Goal: Task Accomplishment & Management: Manage account settings

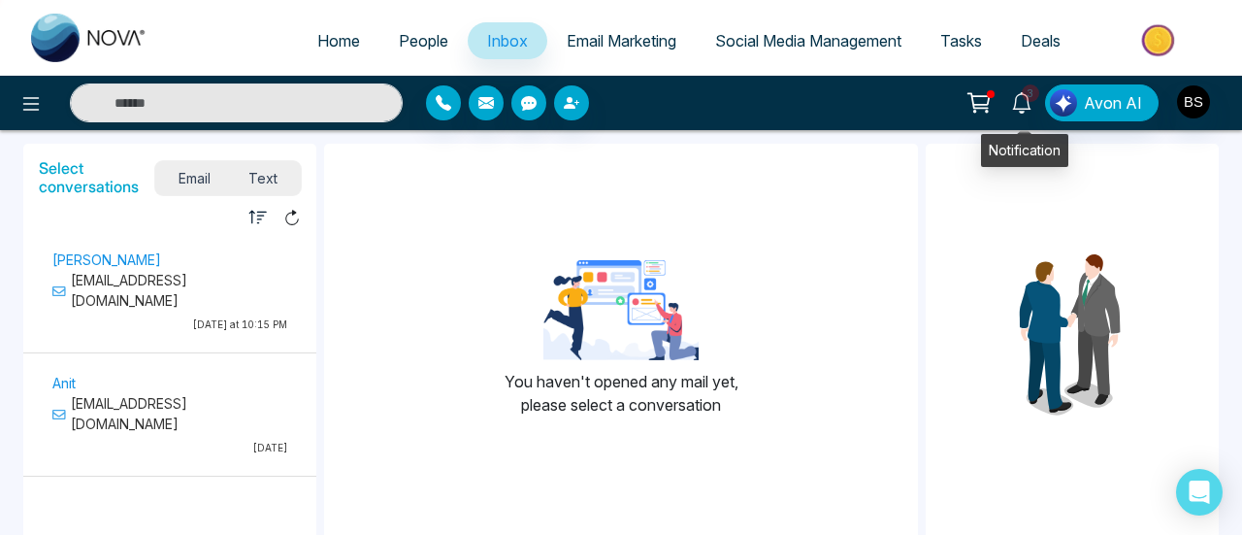
click at [1039, 105] on link "3" at bounding box center [1022, 101] width 47 height 34
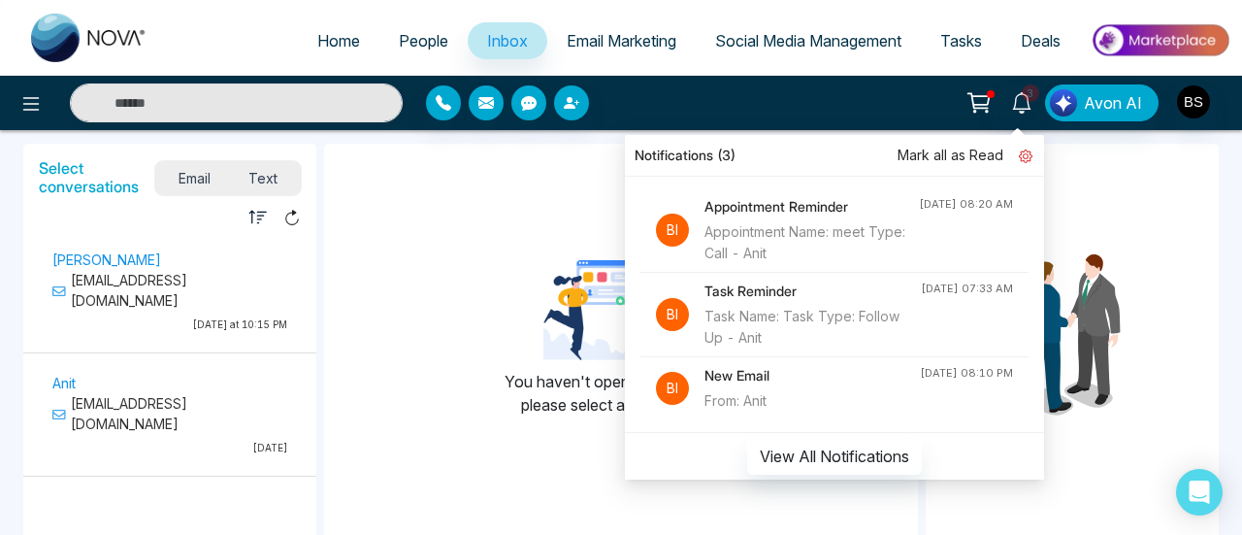
click at [1033, 162] on icon at bounding box center [1026, 156] width 14 height 14
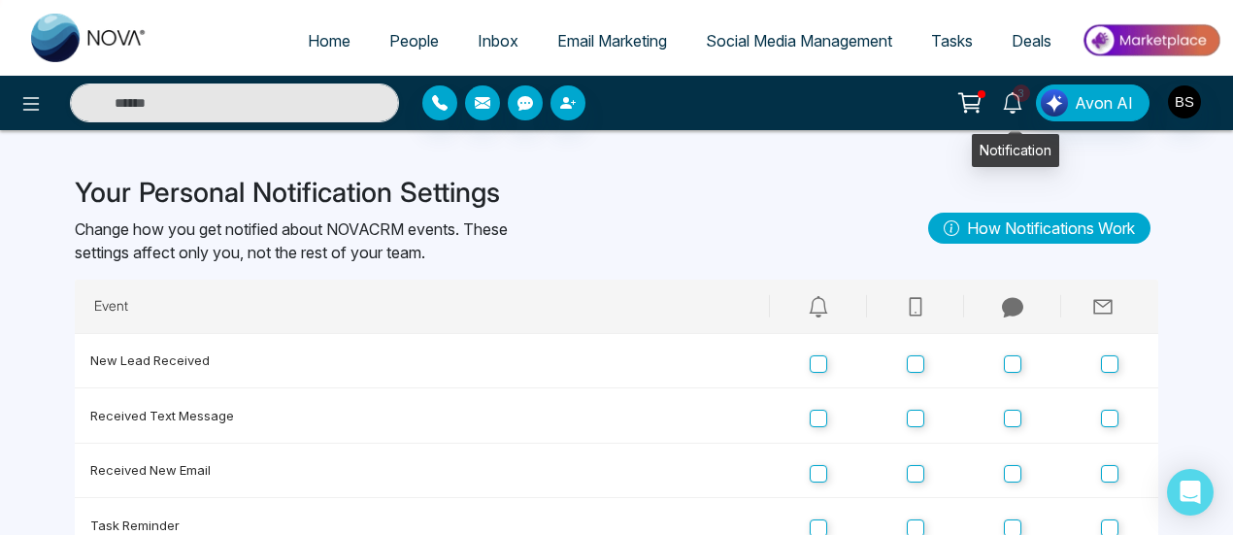
click at [1017, 100] on icon at bounding box center [1012, 102] width 21 height 21
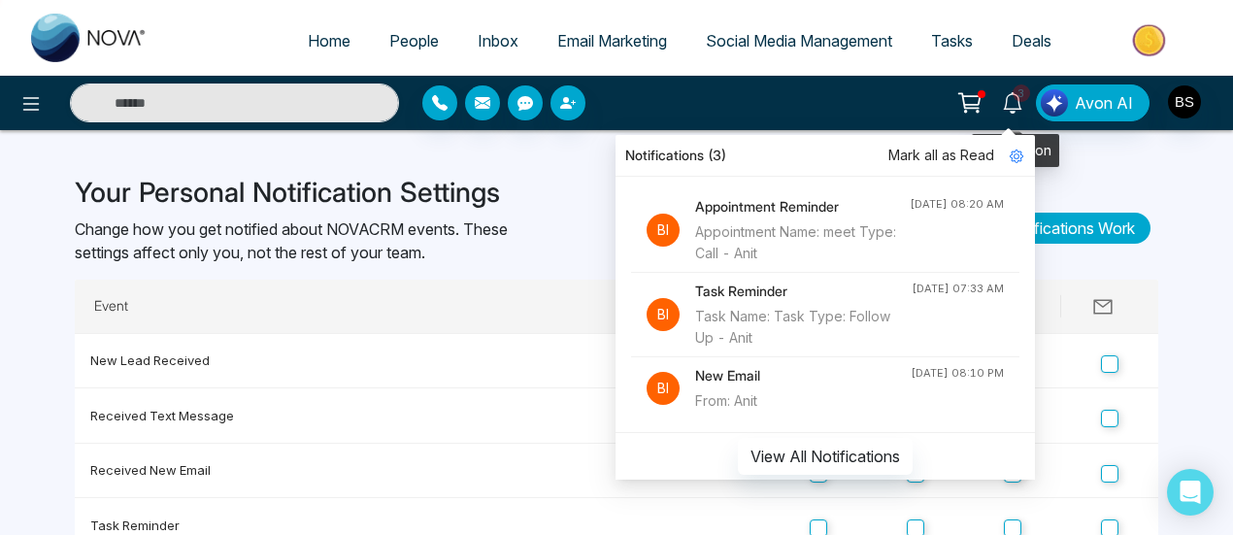
click at [1017, 102] on icon at bounding box center [1012, 102] width 21 height 21
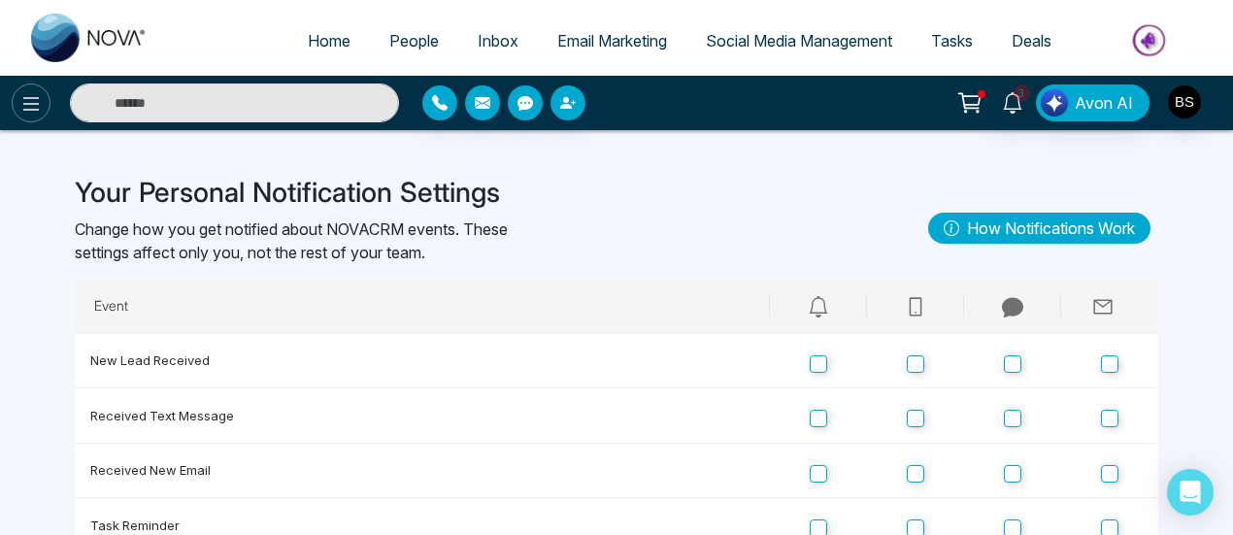
click at [16, 103] on button at bounding box center [31, 102] width 39 height 39
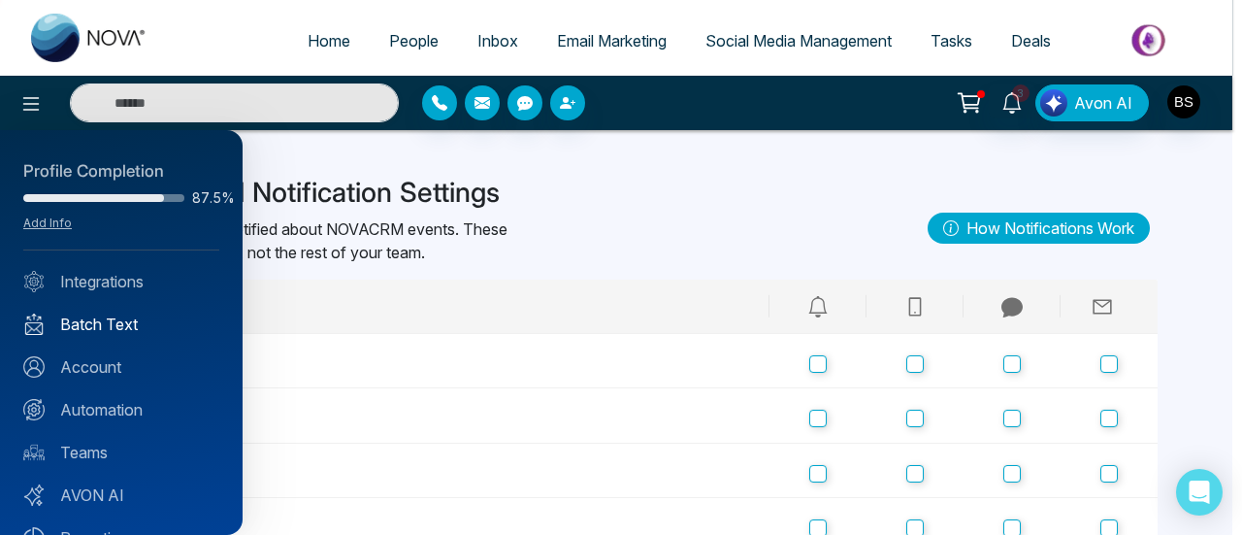
click at [134, 317] on link "Batch Text" at bounding box center [121, 324] width 196 height 23
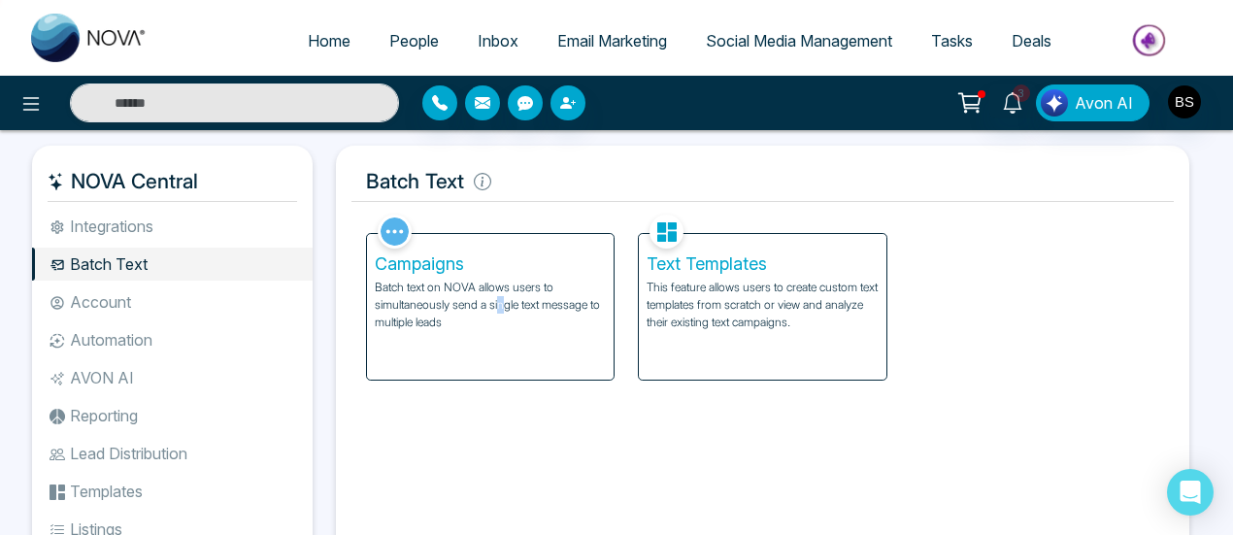
click at [499, 298] on p "Batch text on NOVA allows users to simultaneously send a single text message to…" at bounding box center [490, 305] width 231 height 52
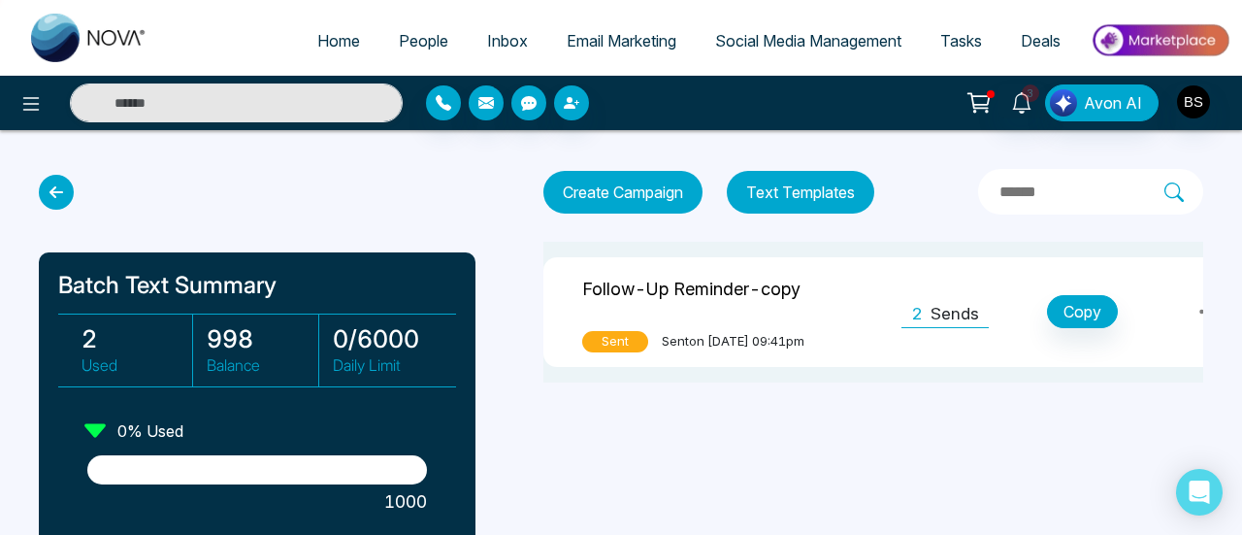
scroll to position [97, 0]
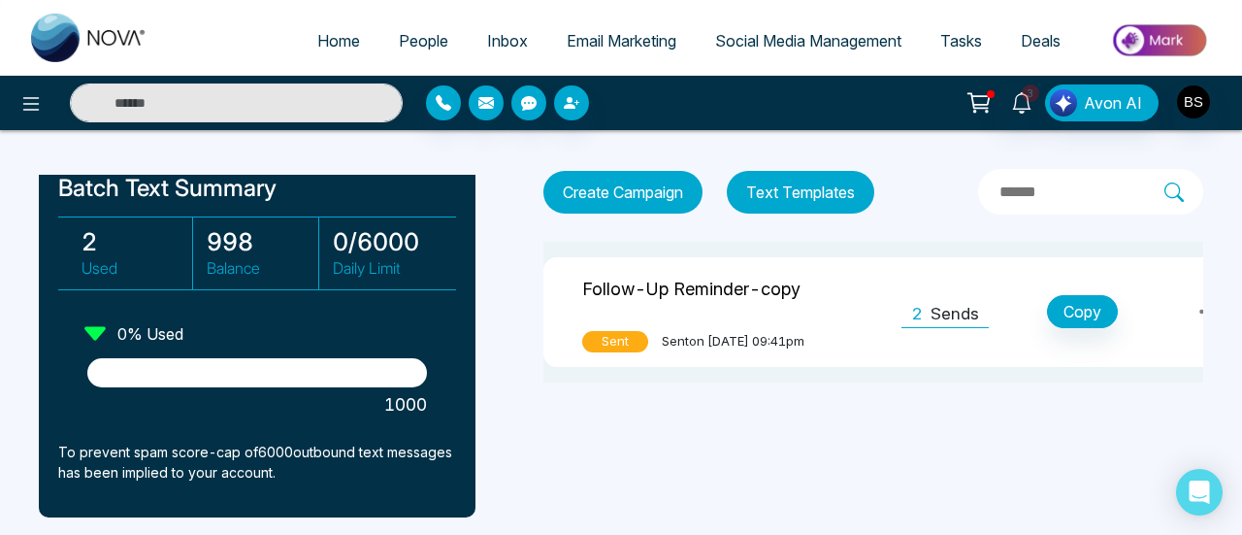
drag, startPoint x: 115, startPoint y: 362, endPoint x: 160, endPoint y: 411, distance: 66.6
click at [410, 371] on div at bounding box center [257, 372] width 340 height 29
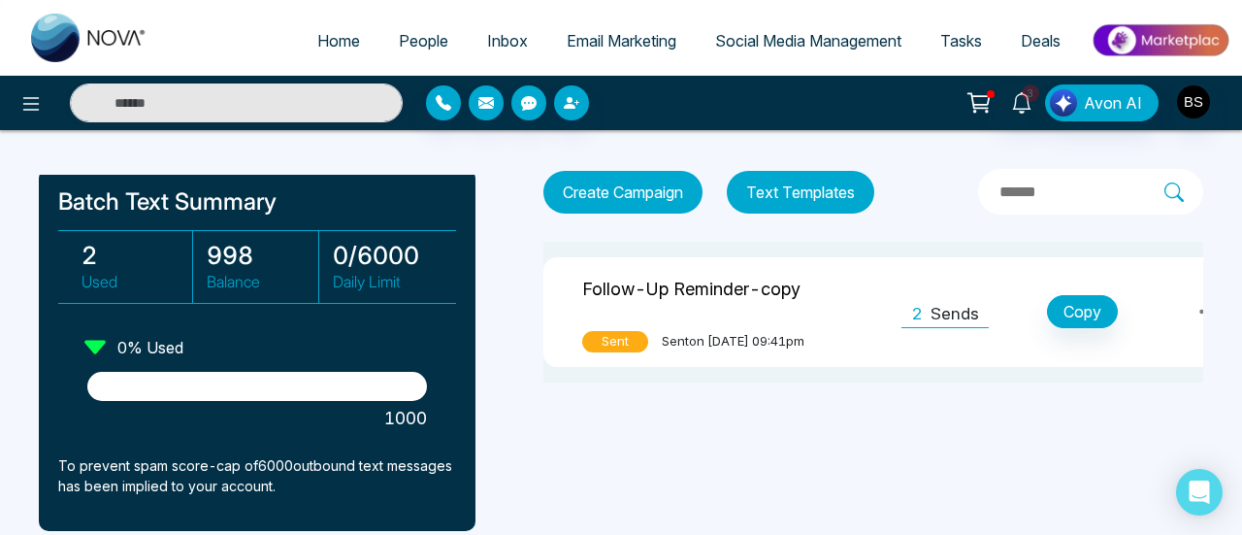
scroll to position [194, 0]
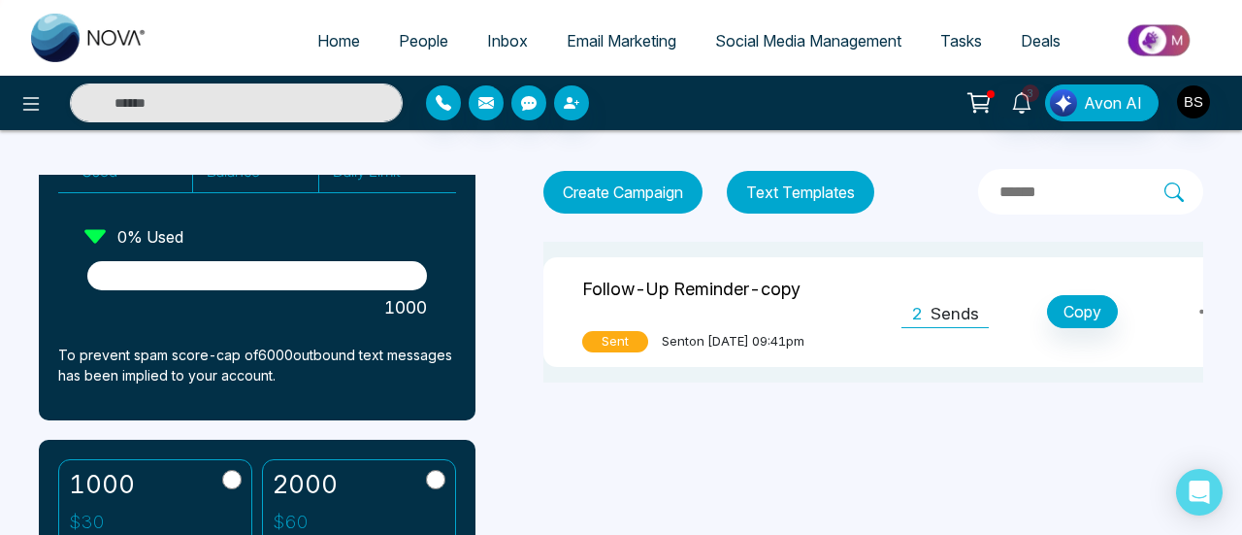
drag, startPoint x: 74, startPoint y: 358, endPoint x: 256, endPoint y: 360, distance: 182.5
click at [256, 360] on p "To prevent spam score-cap of 6000 outbound text messages has been implied to yo…" at bounding box center [257, 365] width 398 height 41
drag, startPoint x: 256, startPoint y: 360, endPoint x: 233, endPoint y: 364, distance: 23.6
click at [254, 360] on p "To prevent spam score-cap of 6000 outbound text messages has been implied to yo…" at bounding box center [257, 365] width 398 height 41
click at [87, 383] on p "To prevent spam score-cap of 6000 outbound text messages has been implied to yo…" at bounding box center [257, 365] width 398 height 41
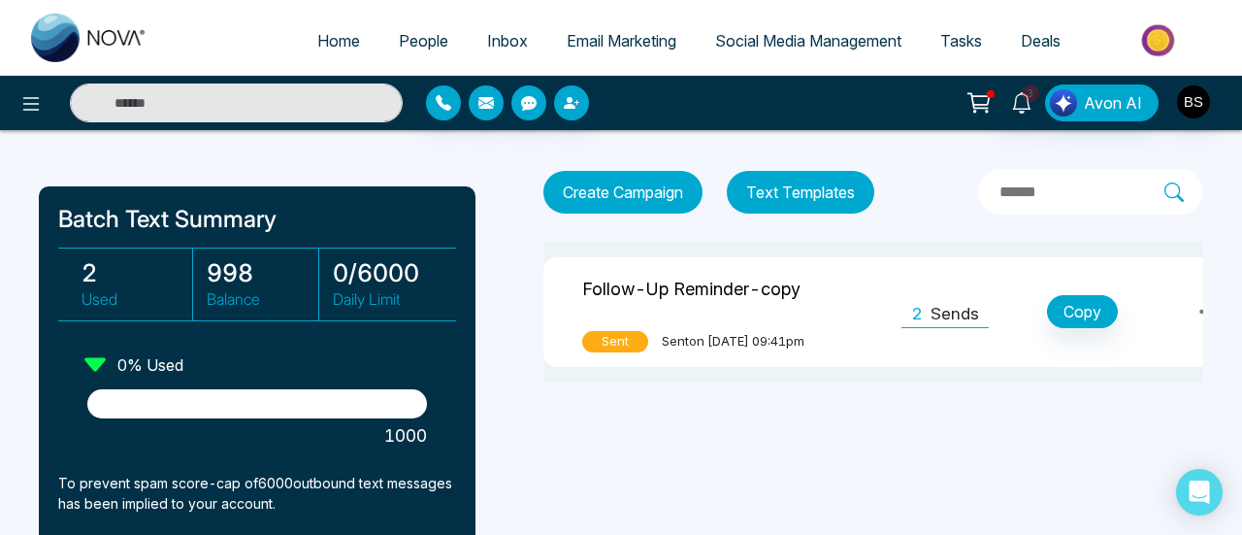
scroll to position [97, 0]
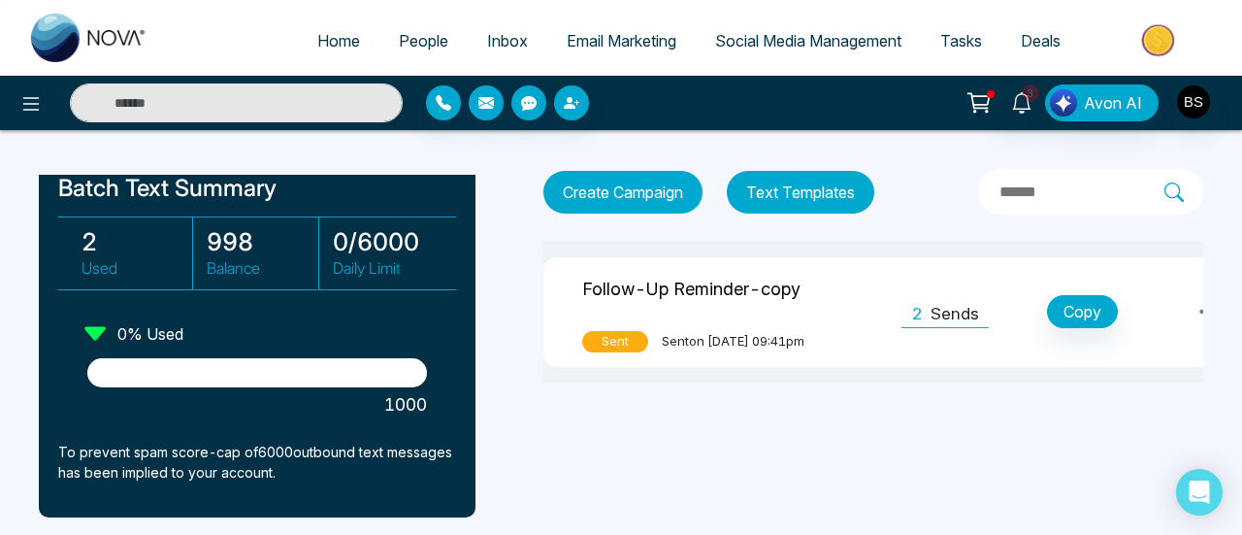
click at [518, 185] on div "Batch Text Summary 2 Used 998 Balance 0 / 6000 Daily Limit 0 % Used 1000 To pre…" at bounding box center [621, 275] width 1242 height 291
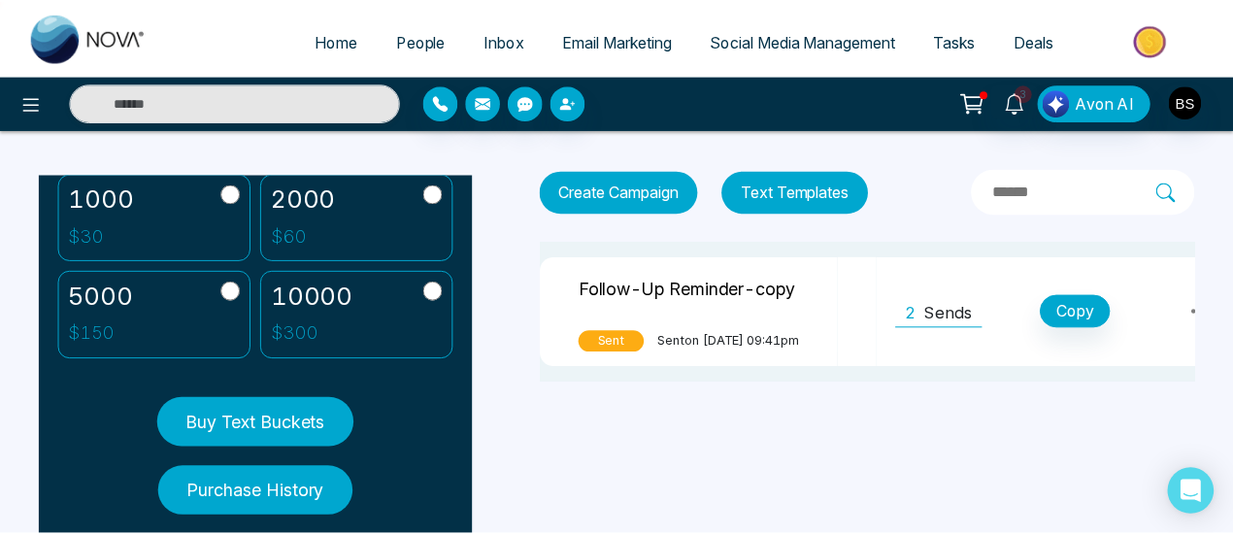
scroll to position [448, 0]
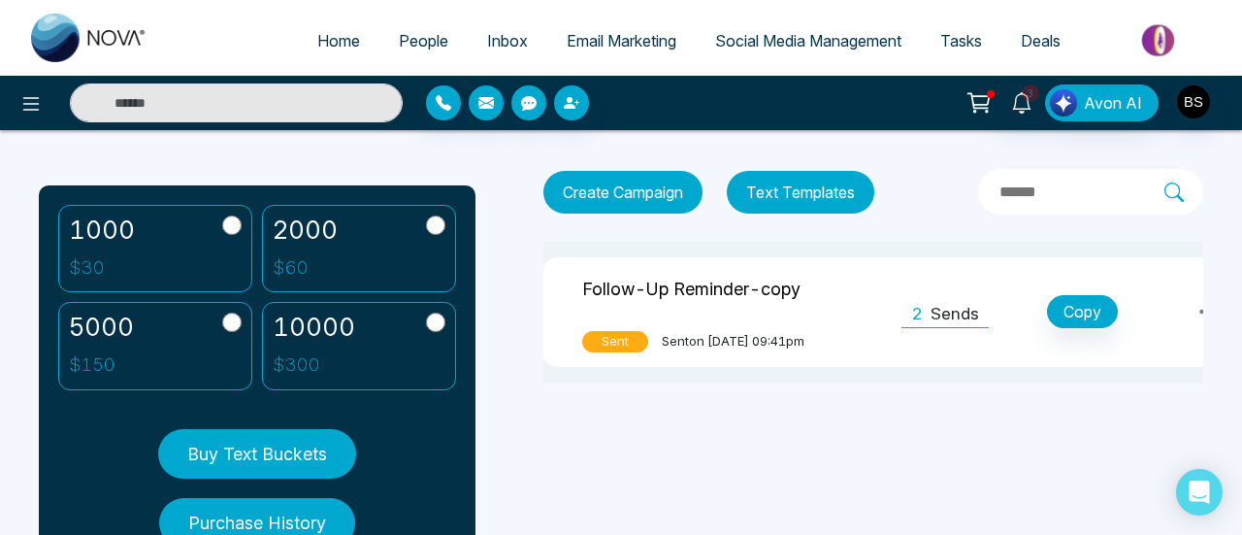
click at [212, 317] on label "5000 $ 150" at bounding box center [155, 346] width 194 height 88
click at [298, 437] on button "Buy Text Buckets" at bounding box center [257, 454] width 198 height 50
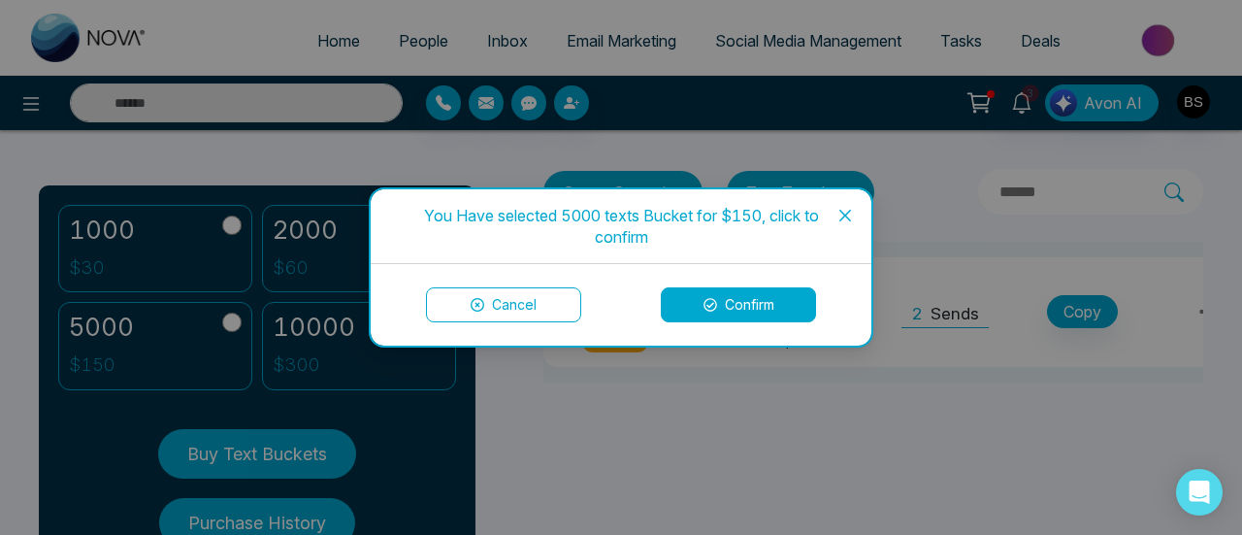
click at [724, 310] on button "Confirm" at bounding box center [738, 304] width 155 height 35
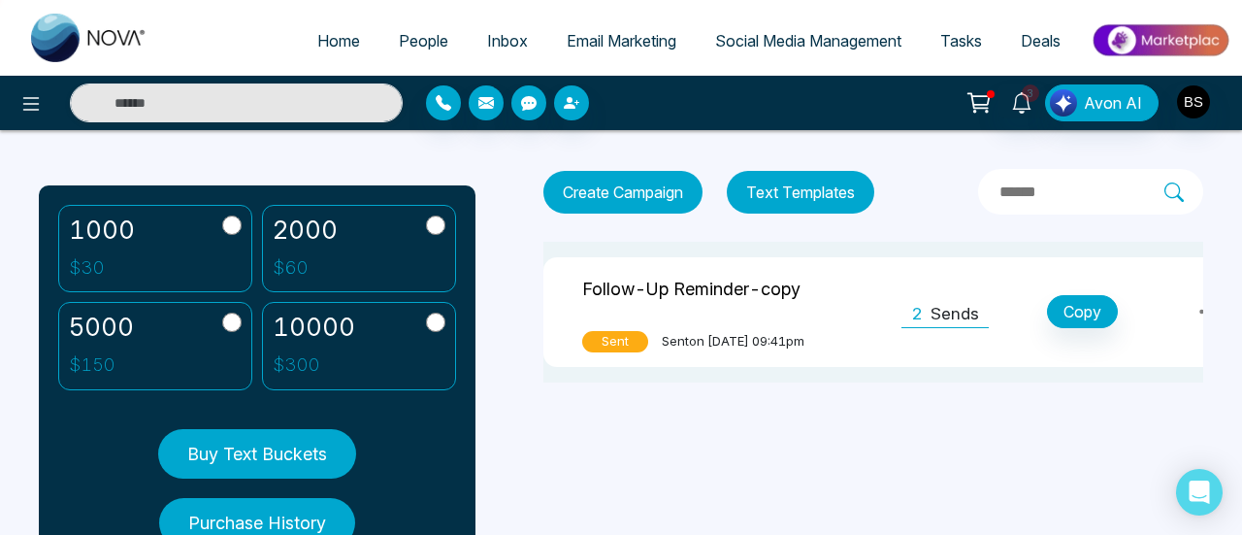
click at [428, 31] on span "People" at bounding box center [424, 40] width 50 height 19
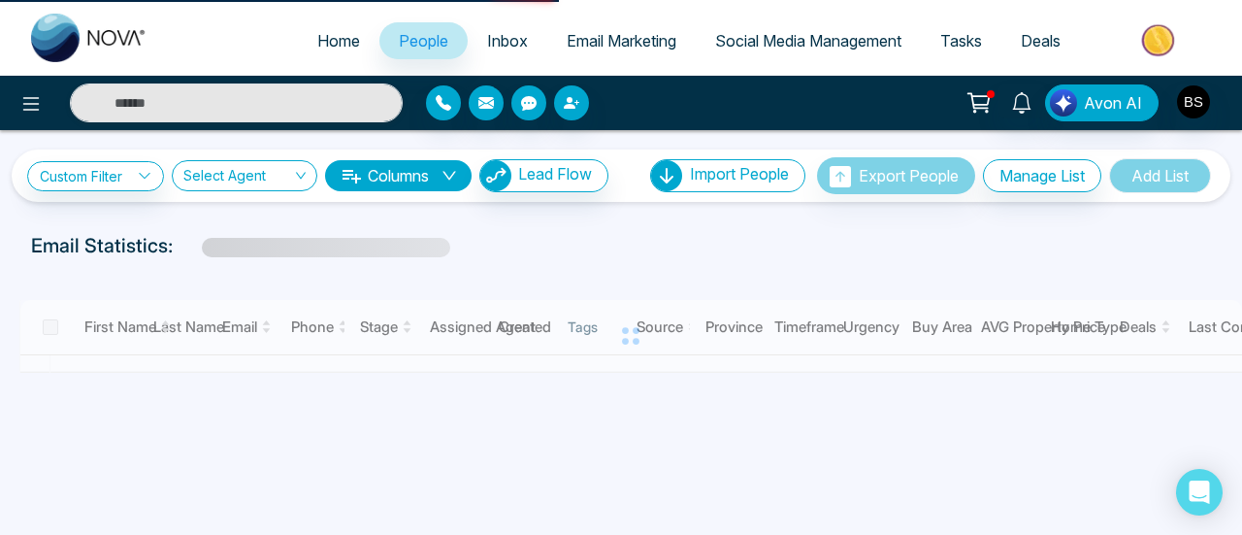
click at [497, 44] on span "Inbox" at bounding box center [507, 40] width 41 height 19
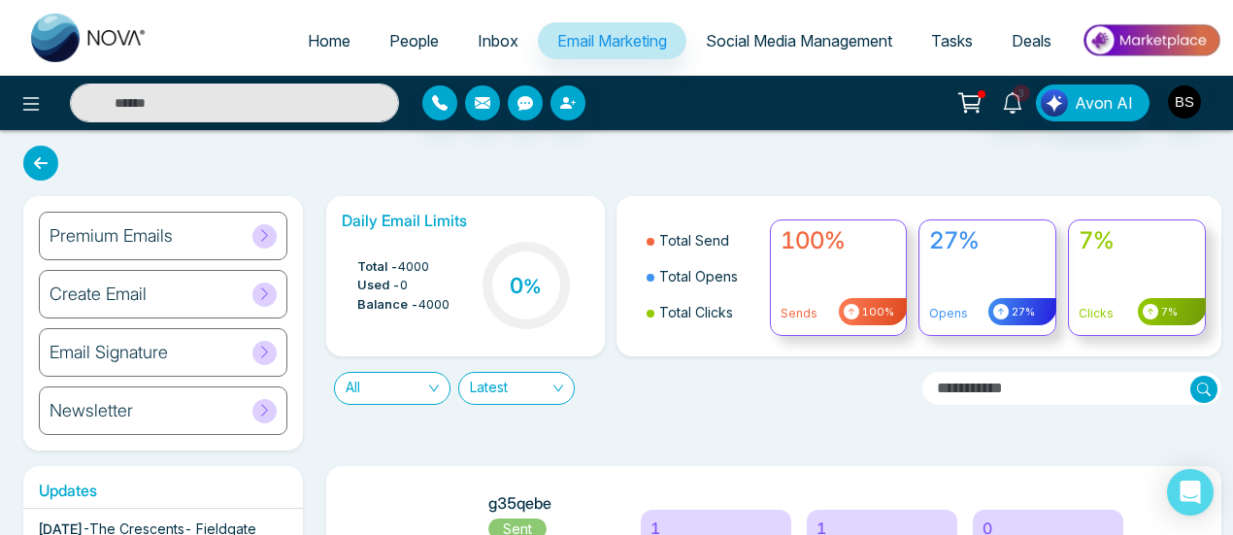
click at [778, 48] on span "Social Media Management" at bounding box center [799, 40] width 186 height 19
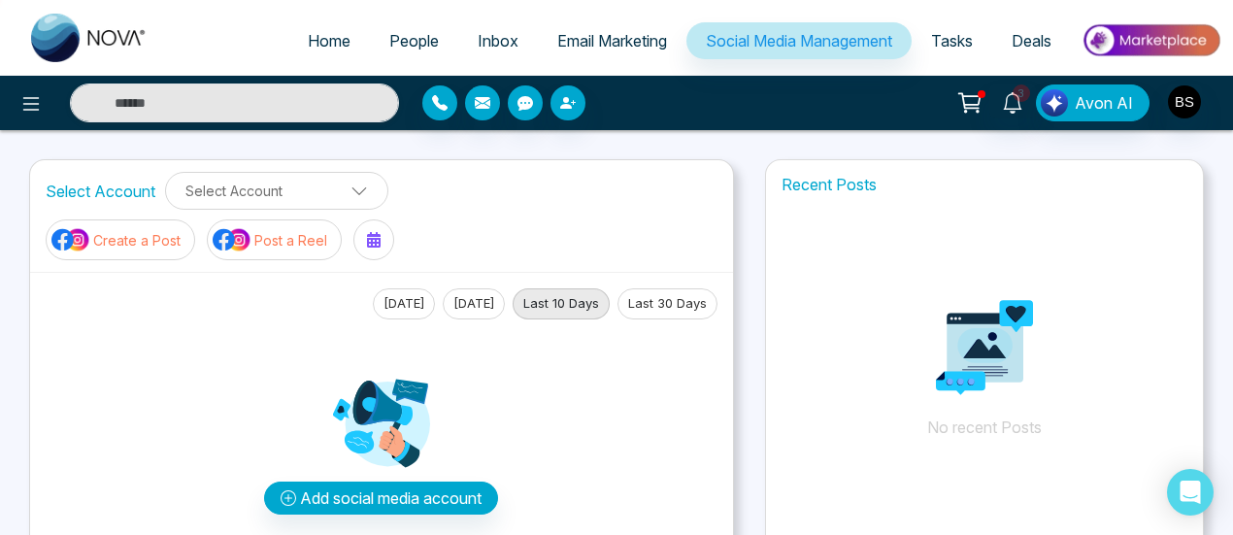
click at [912, 35] on link "Tasks" at bounding box center [951, 40] width 81 height 37
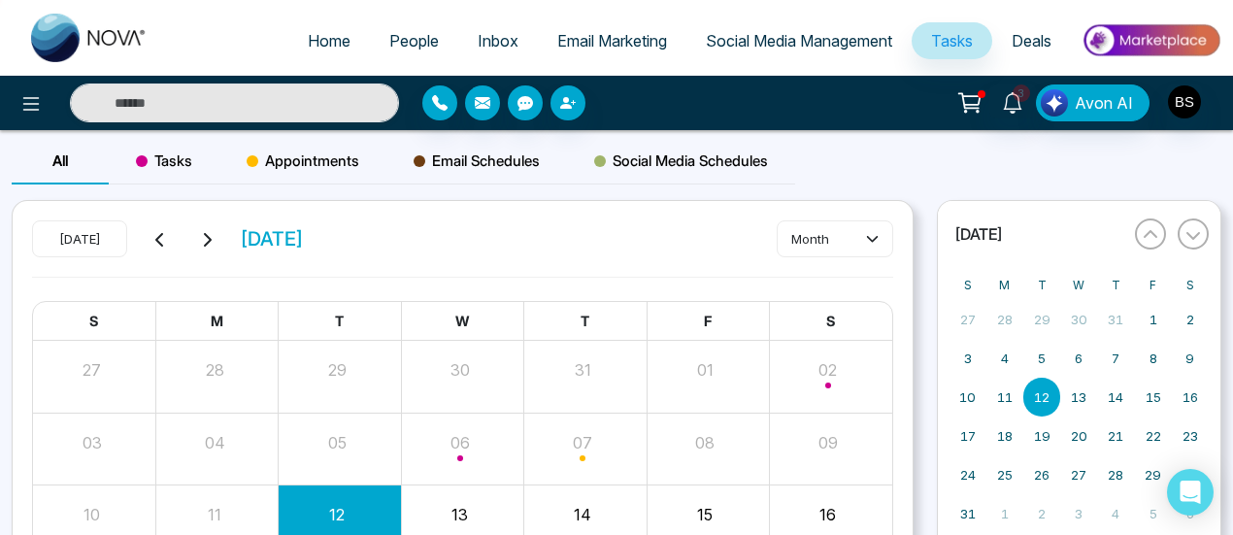
click at [575, 48] on span "Email Marketing" at bounding box center [612, 40] width 110 height 19
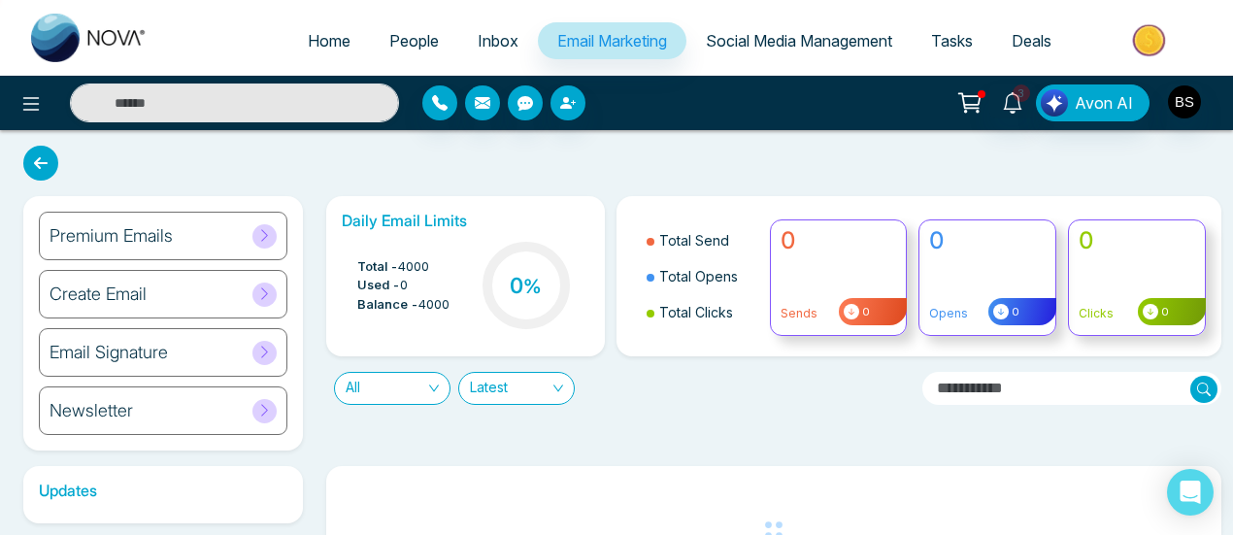
click at [934, 55] on link "Tasks" at bounding box center [951, 40] width 81 height 37
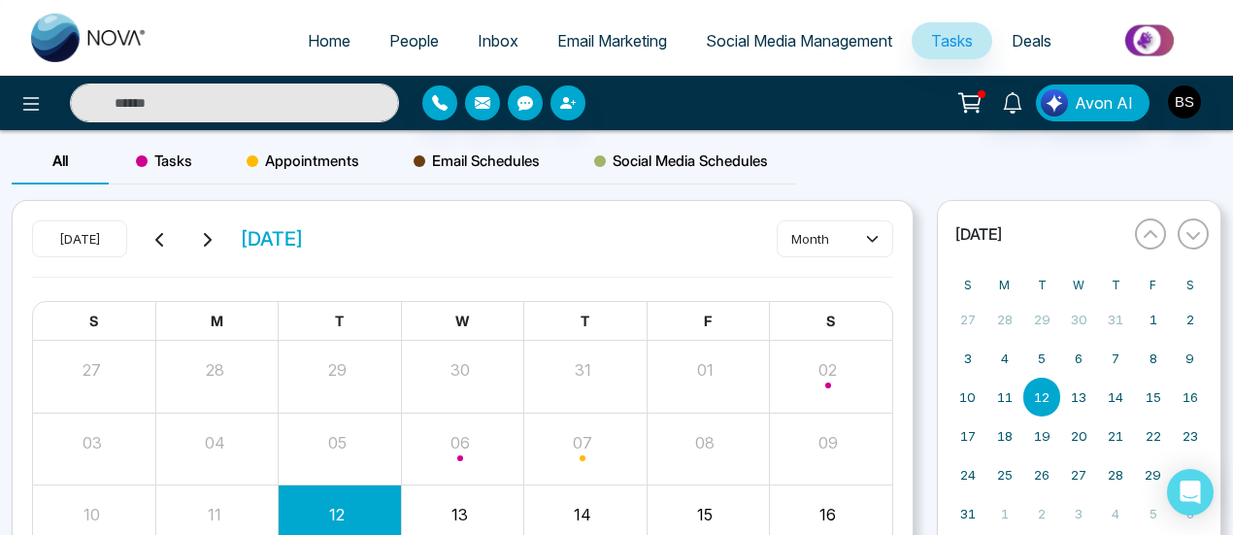
click at [998, 47] on link "Deals" at bounding box center [1031, 40] width 79 height 37
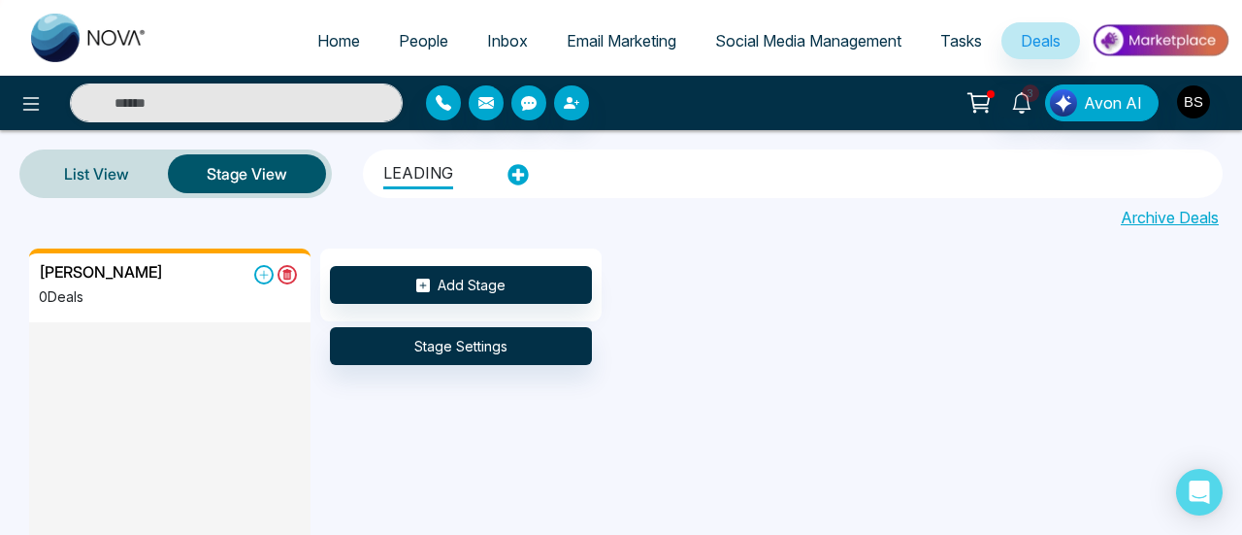
click at [487, 36] on span "Inbox" at bounding box center [507, 40] width 41 height 19
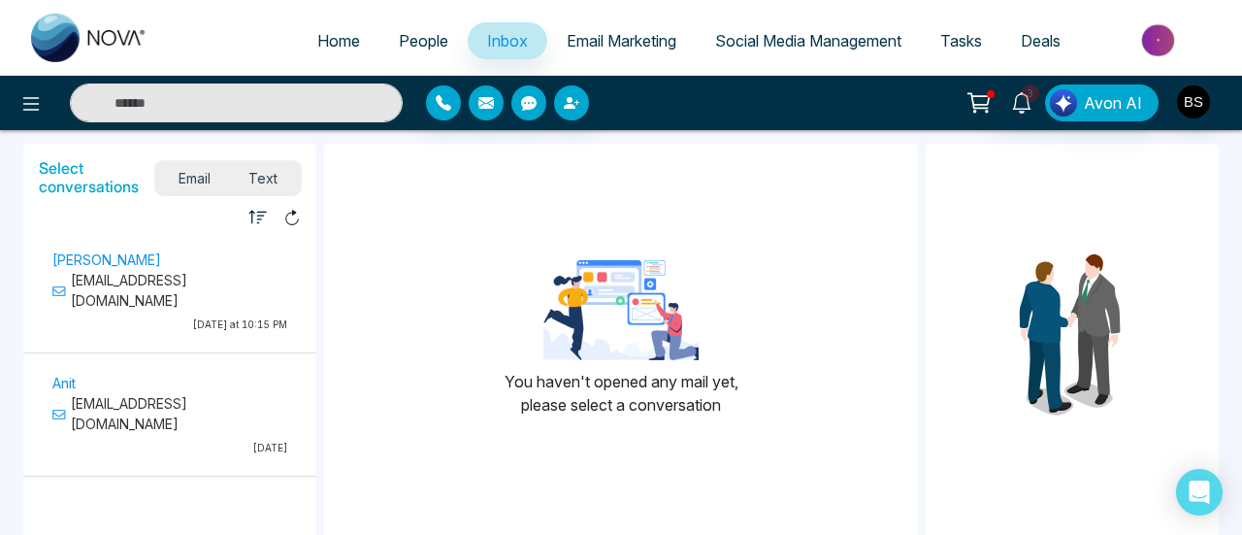
click at [397, 50] on link "People" at bounding box center [424, 40] width 88 height 37
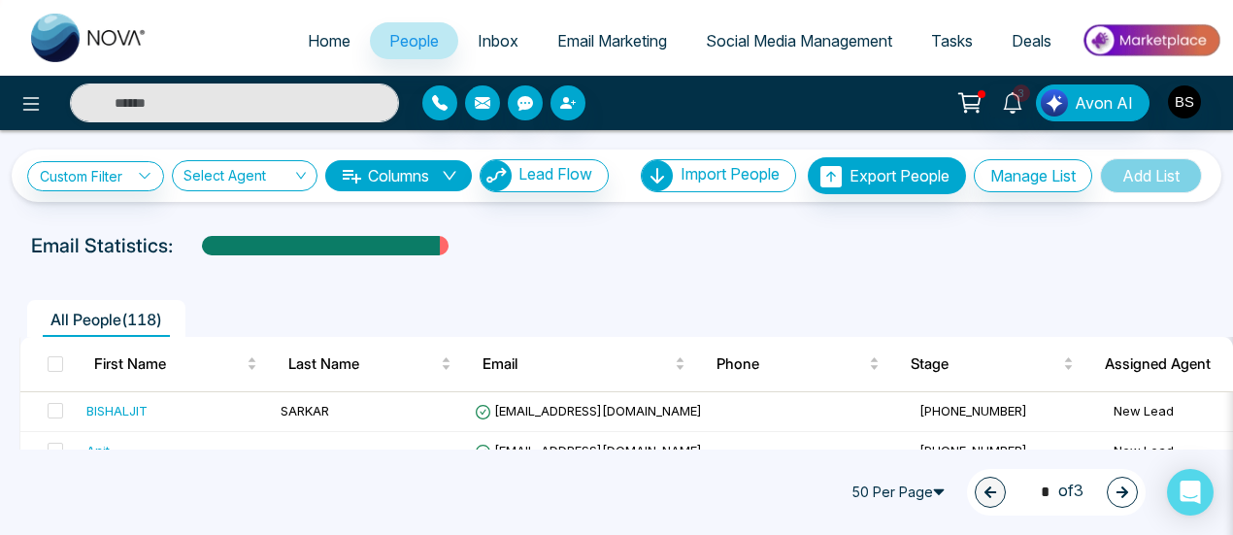
click at [481, 63] on ul "Home People Inbox Email Marketing Social Media Management Tasks Deals" at bounding box center [694, 42] width 1054 height 53
click at [488, 56] on link "Inbox" at bounding box center [498, 40] width 80 height 37
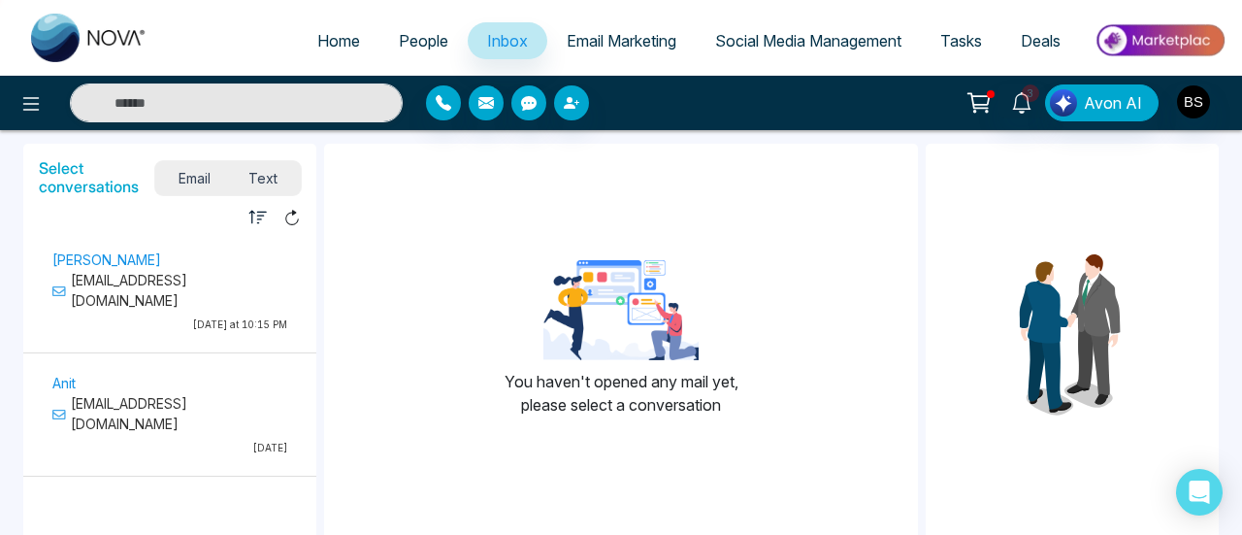
click at [406, 47] on span "People" at bounding box center [424, 40] width 50 height 19
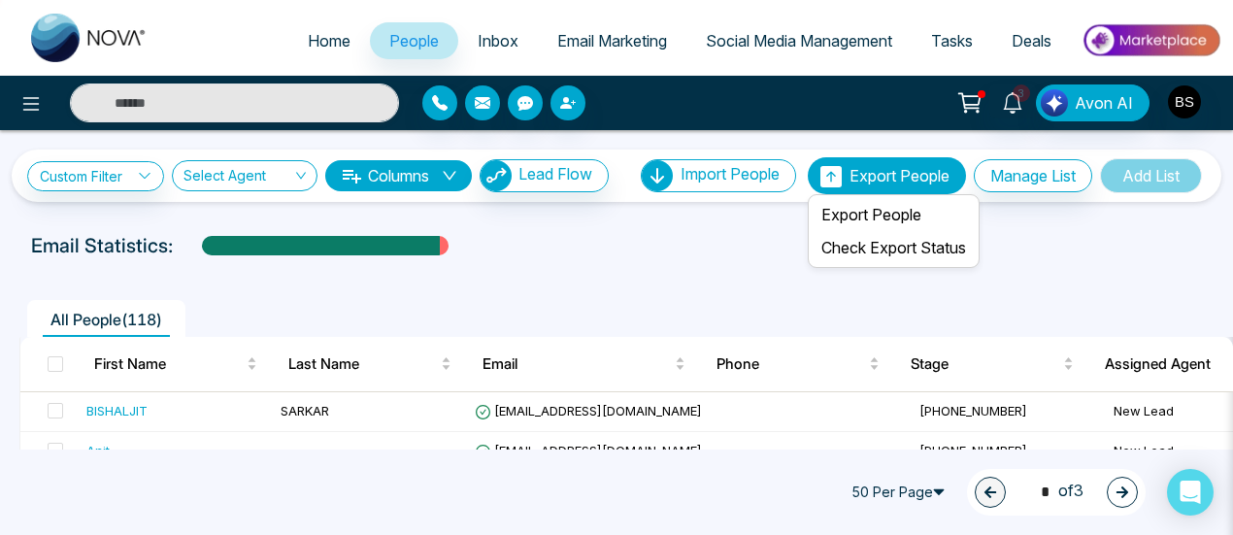
click at [891, 176] on span "Export People" at bounding box center [899, 175] width 100 height 19
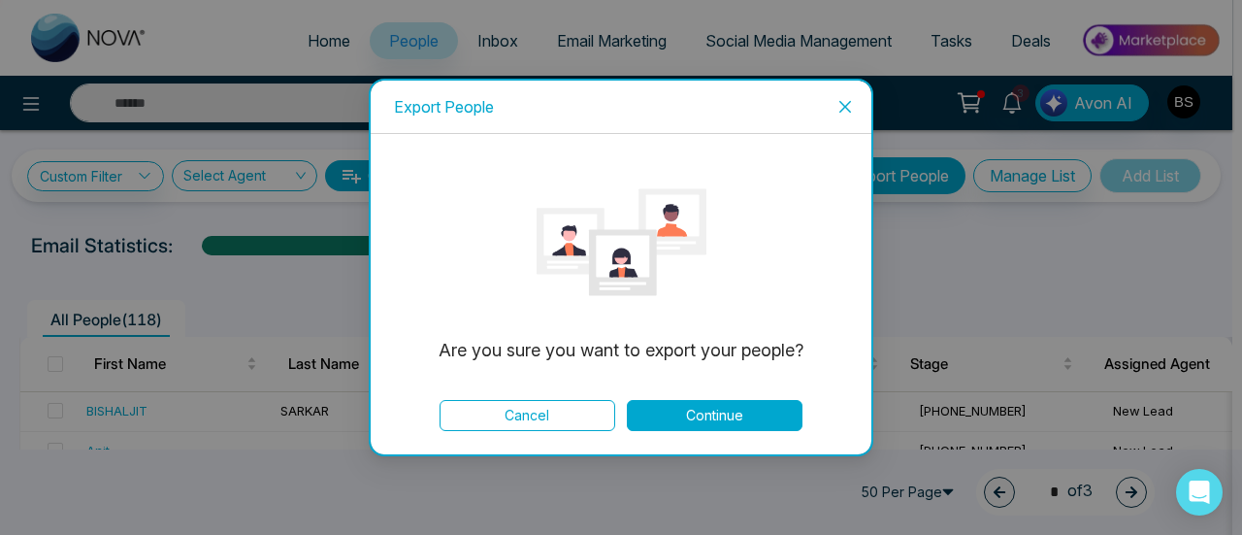
click at [747, 403] on button "Continue" at bounding box center [715, 415] width 176 height 31
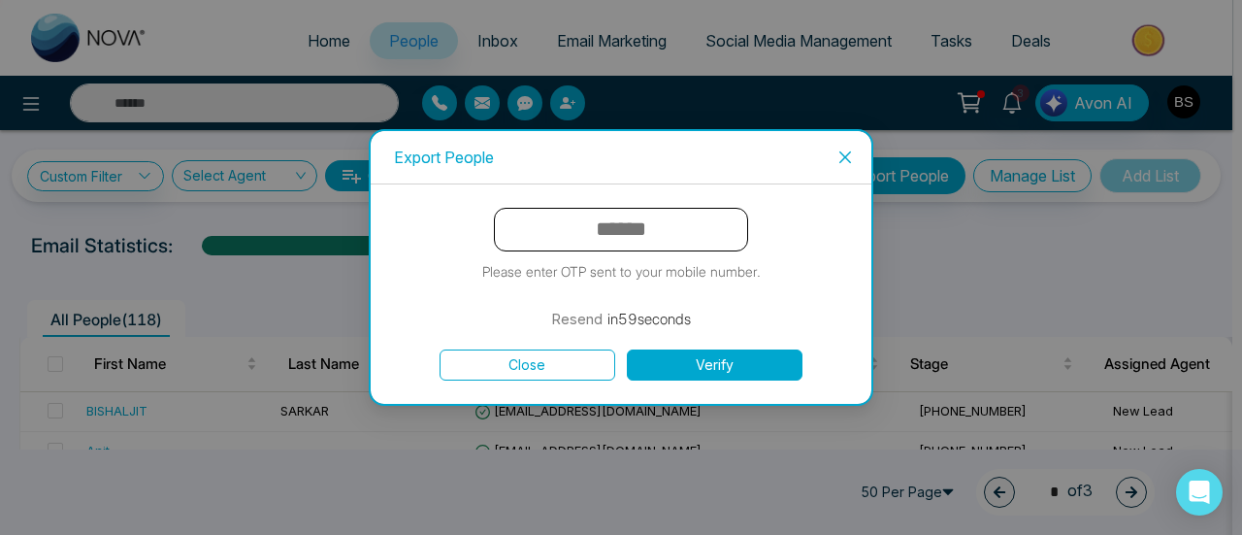
click at [852, 150] on icon "close" at bounding box center [846, 157] width 16 height 16
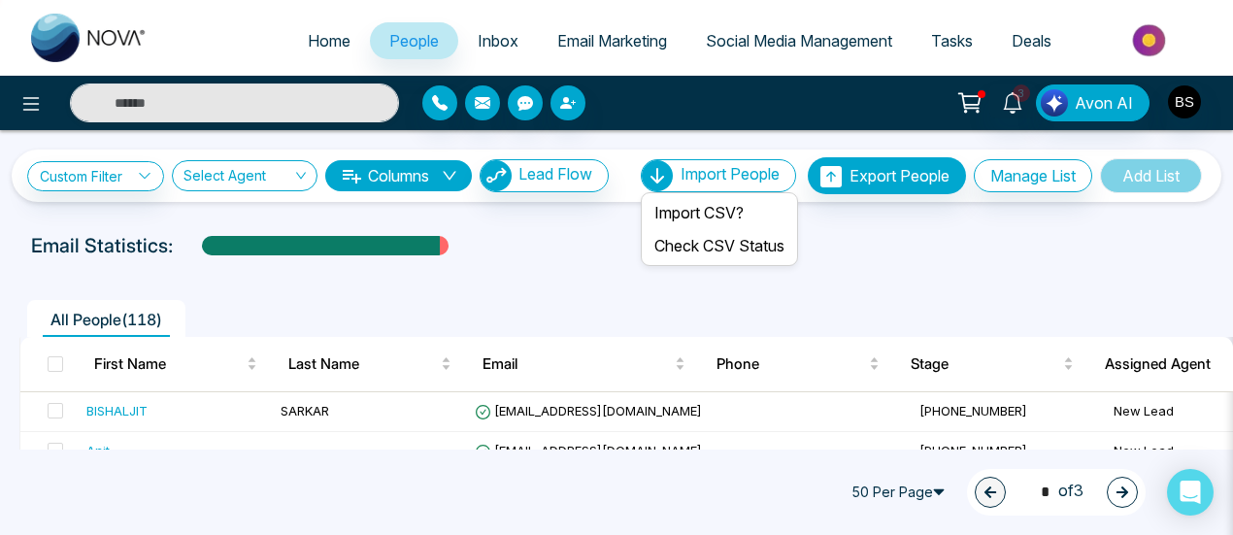
click at [682, 187] on div "Import People" at bounding box center [718, 175] width 155 height 33
